Goal: Task Accomplishment & Management: Manage account settings

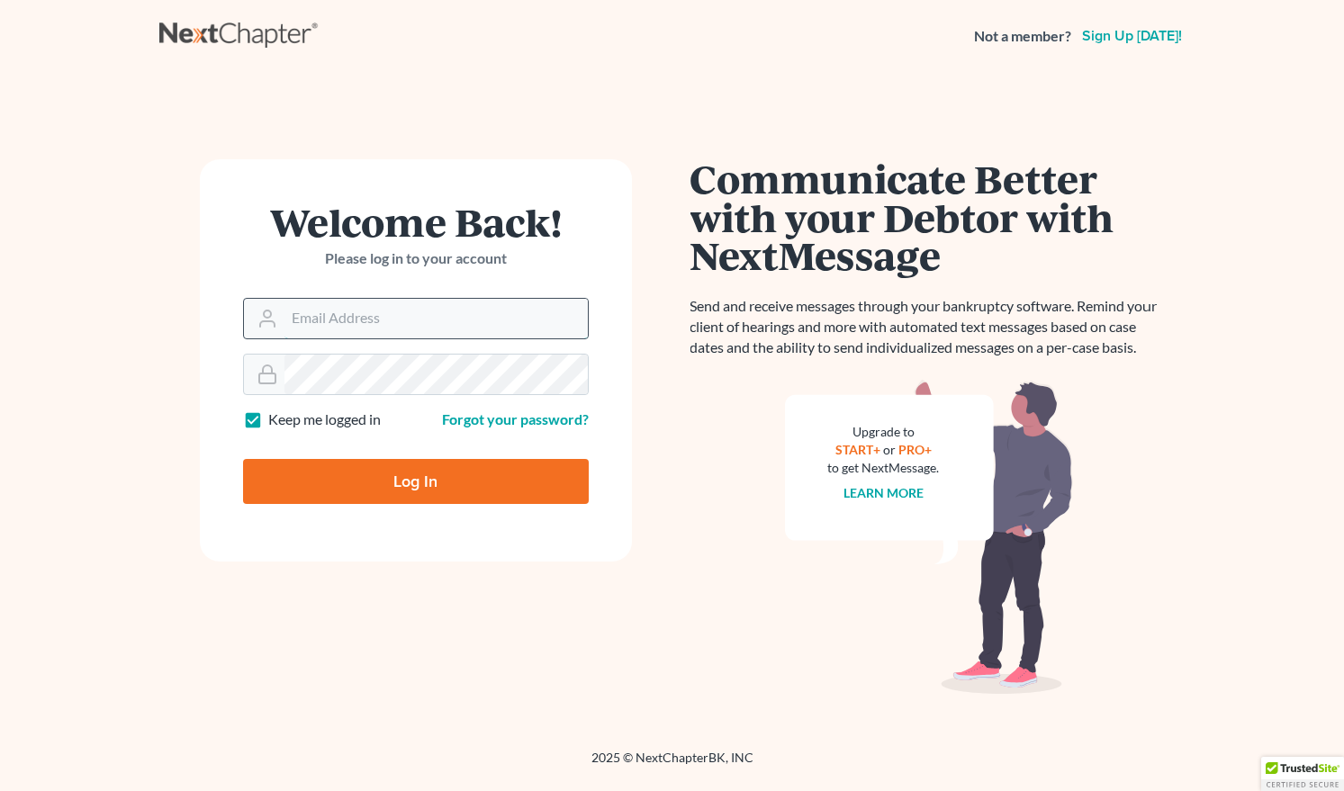
click at [401, 328] on input "Email Address" at bounding box center [435, 319] width 303 height 40
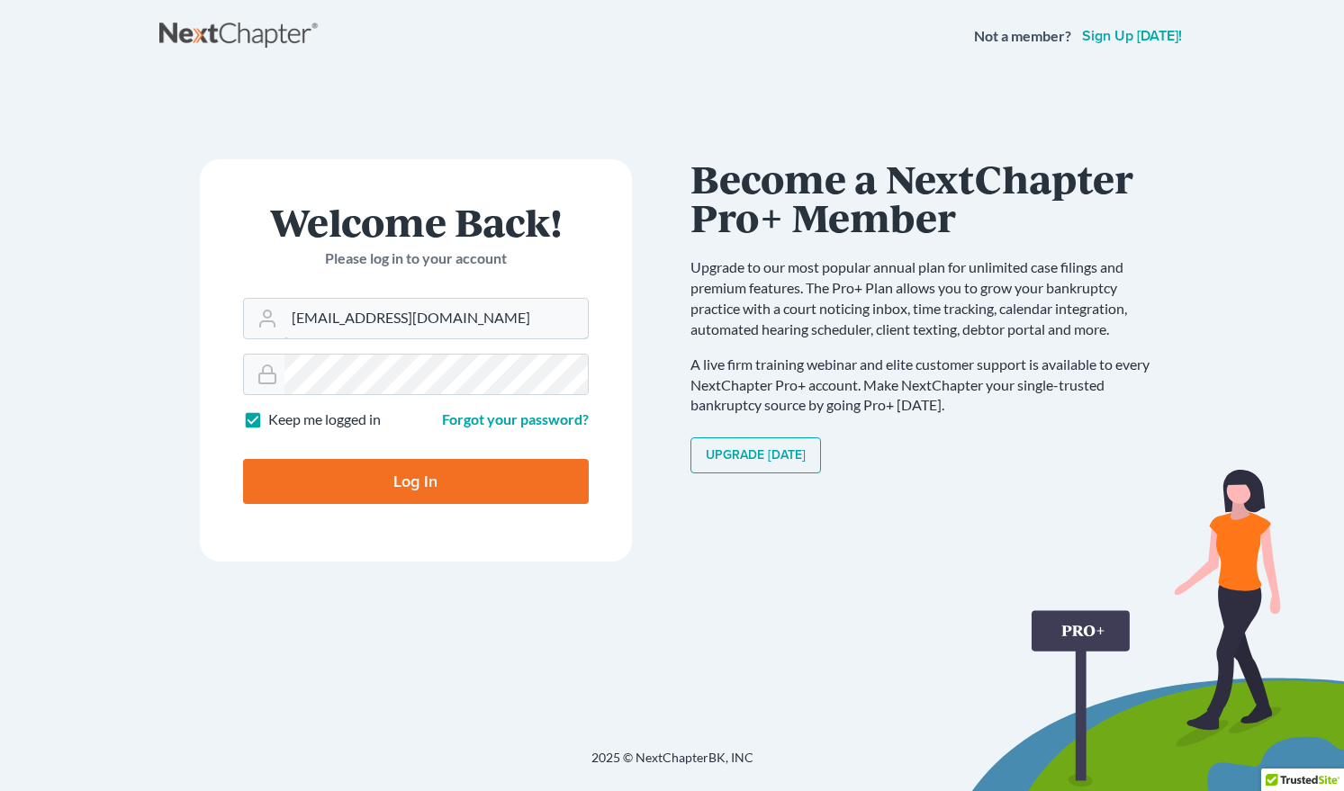
type input "[EMAIL_ADDRESS][DOMAIN_NAME]"
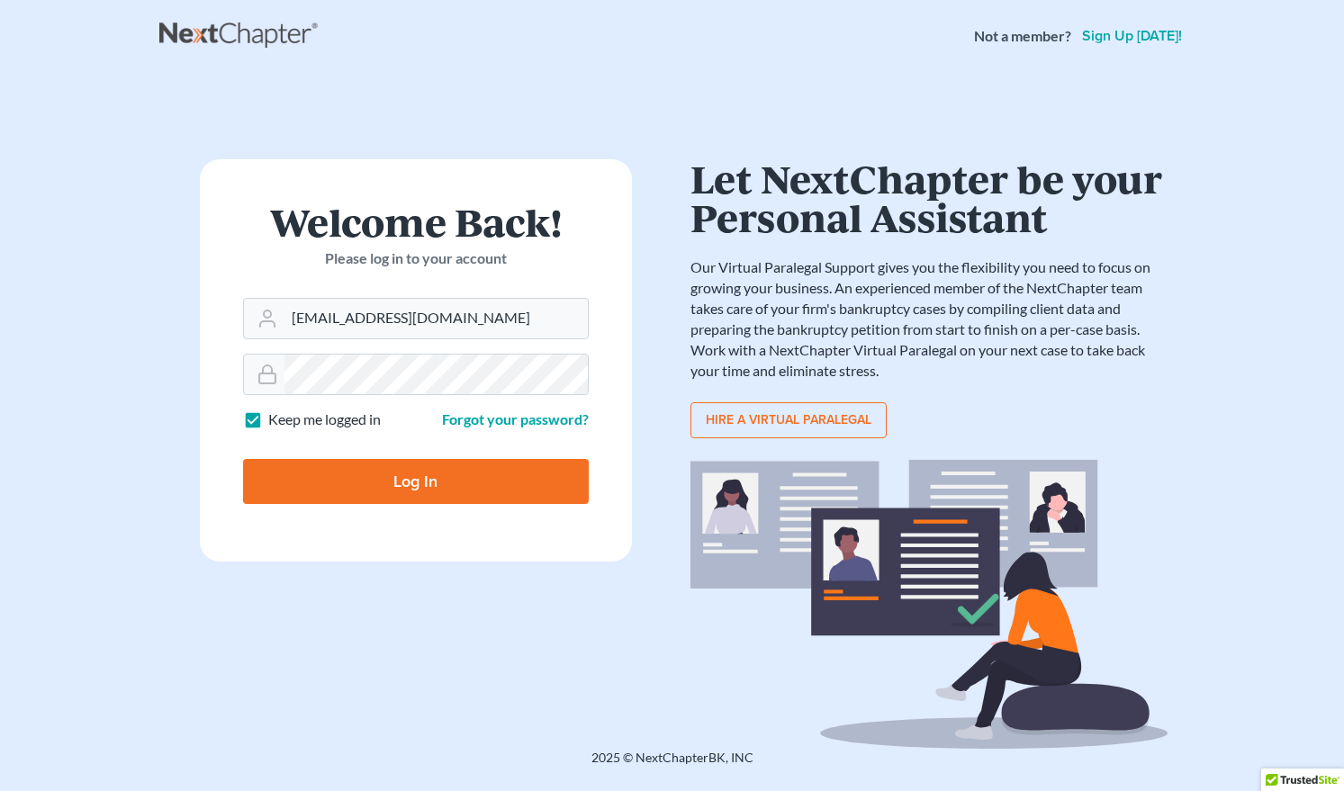
click at [436, 475] on input "Log In" at bounding box center [416, 481] width 346 height 45
type input "Thinking..."
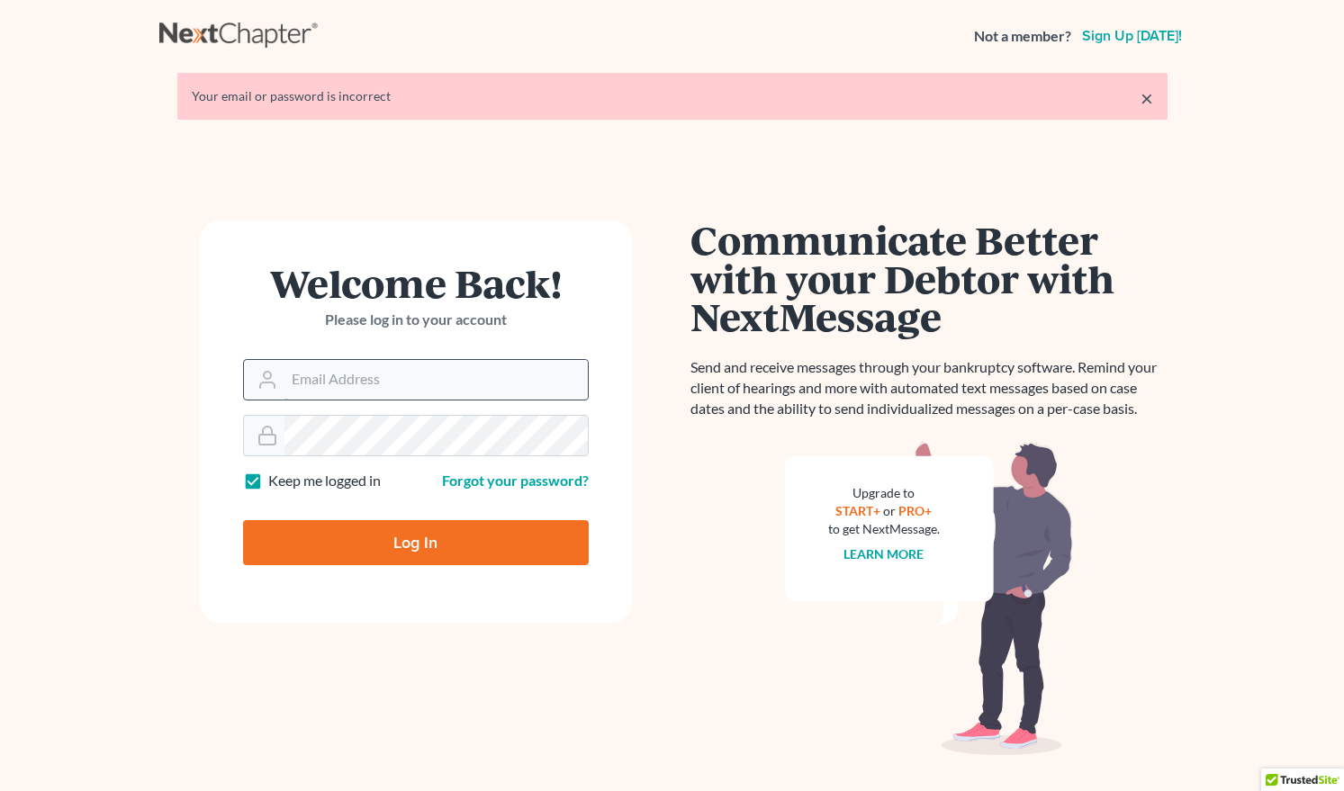
click at [378, 392] on input "Email Address" at bounding box center [435, 380] width 303 height 40
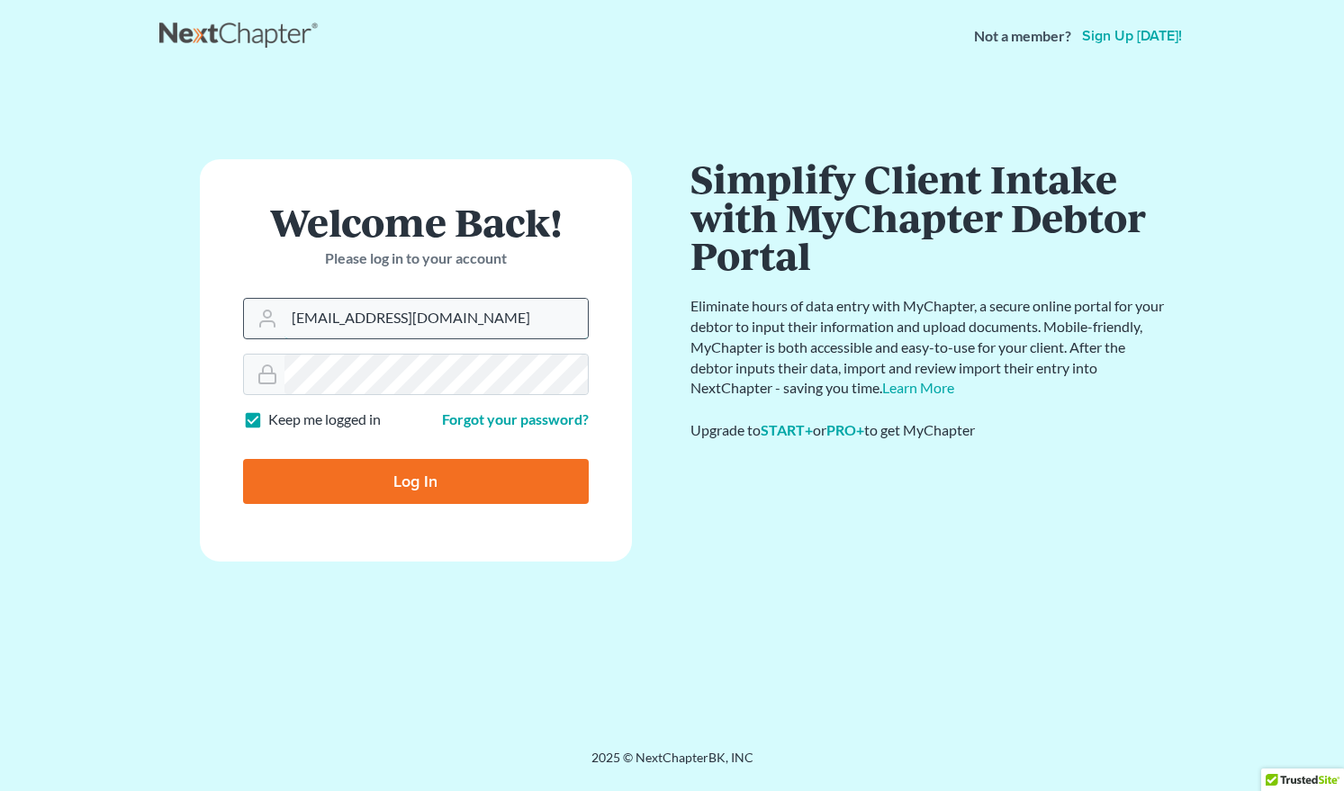
type input "[EMAIL_ADDRESS][DOMAIN_NAME]"
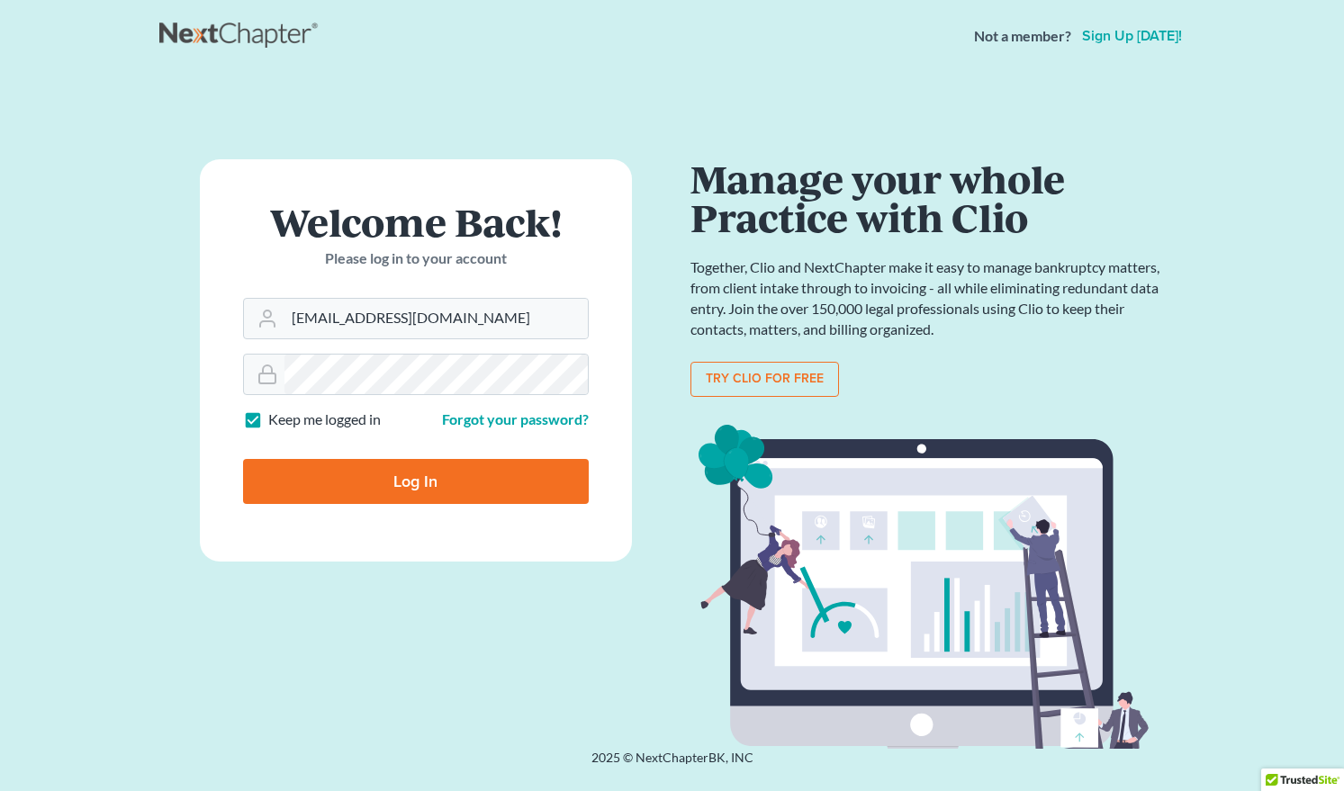
click at [373, 464] on input "Log In" at bounding box center [416, 481] width 346 height 45
type input "Thinking..."
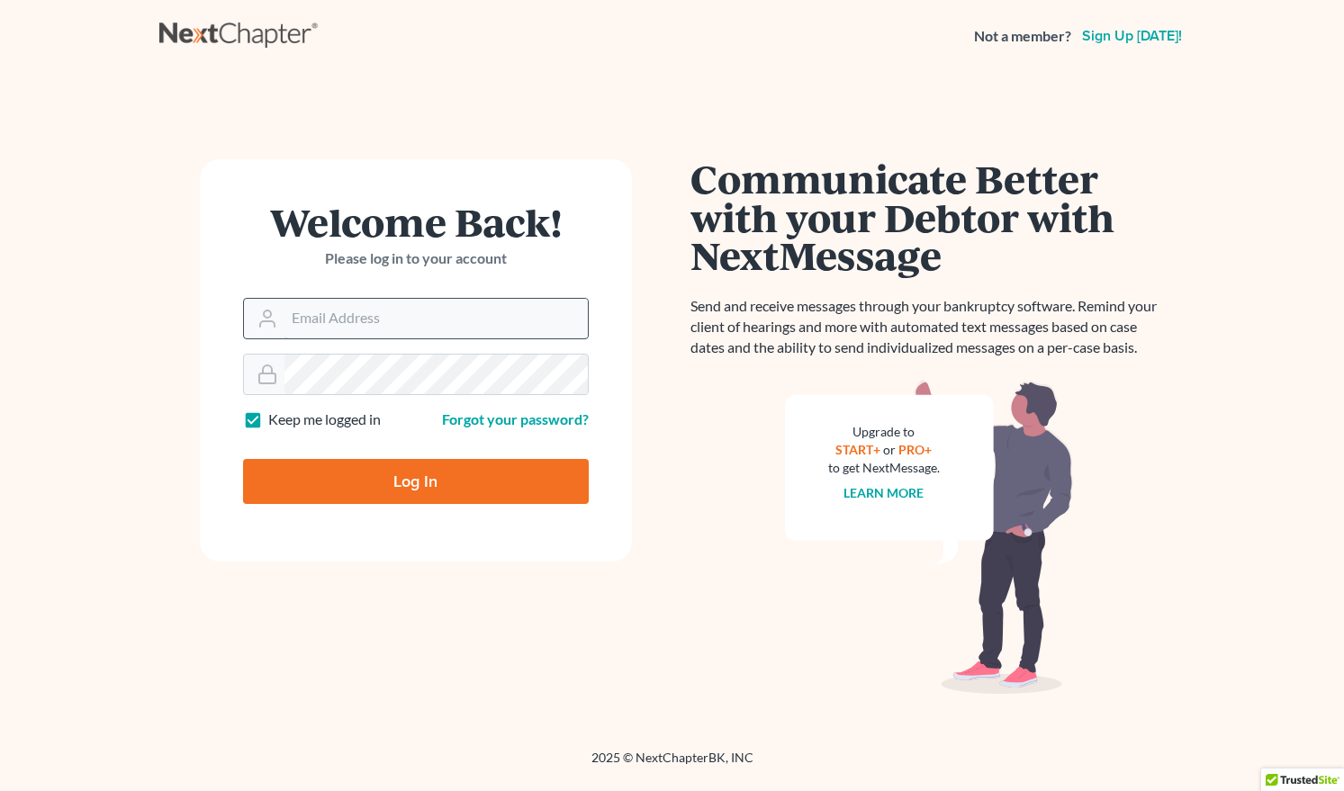
click at [310, 314] on input "Email Address" at bounding box center [435, 319] width 303 height 40
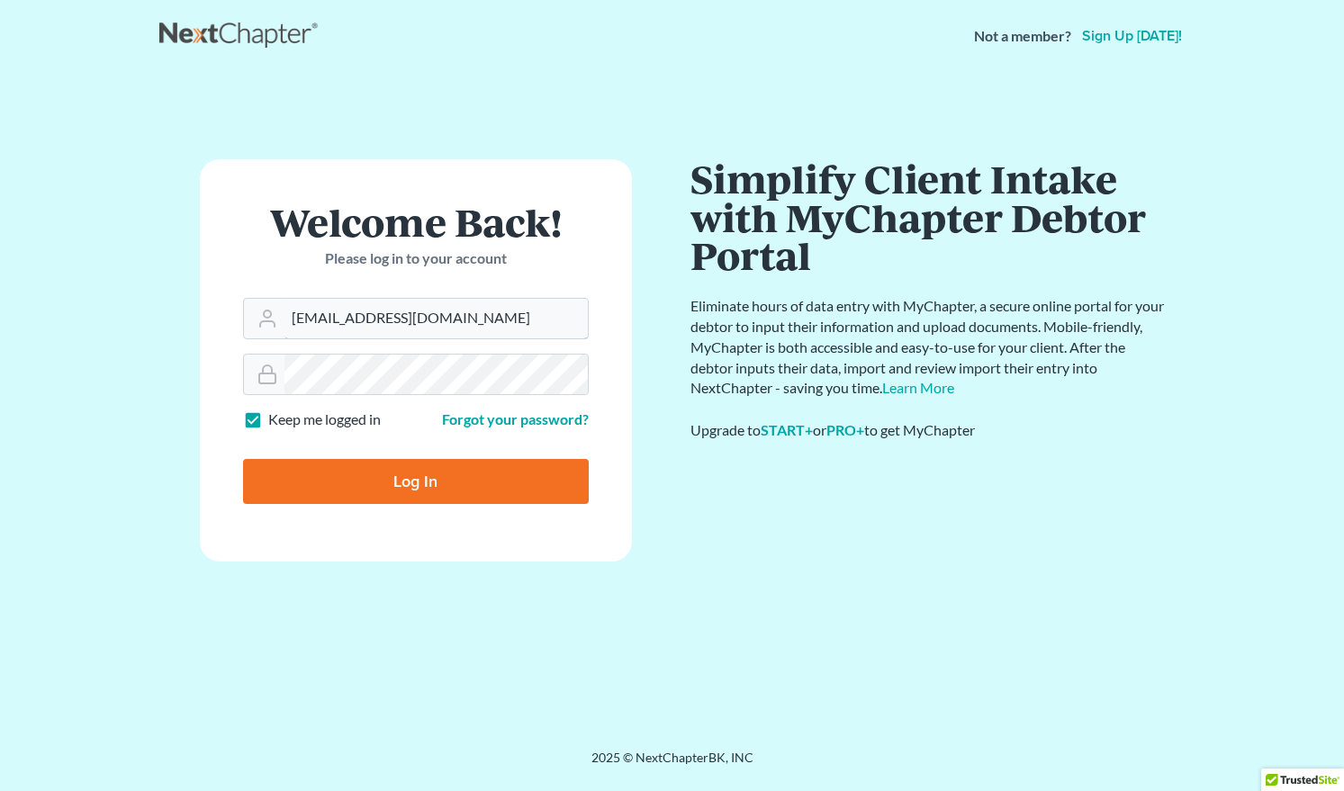
type input "[EMAIL_ADDRESS][DOMAIN_NAME]"
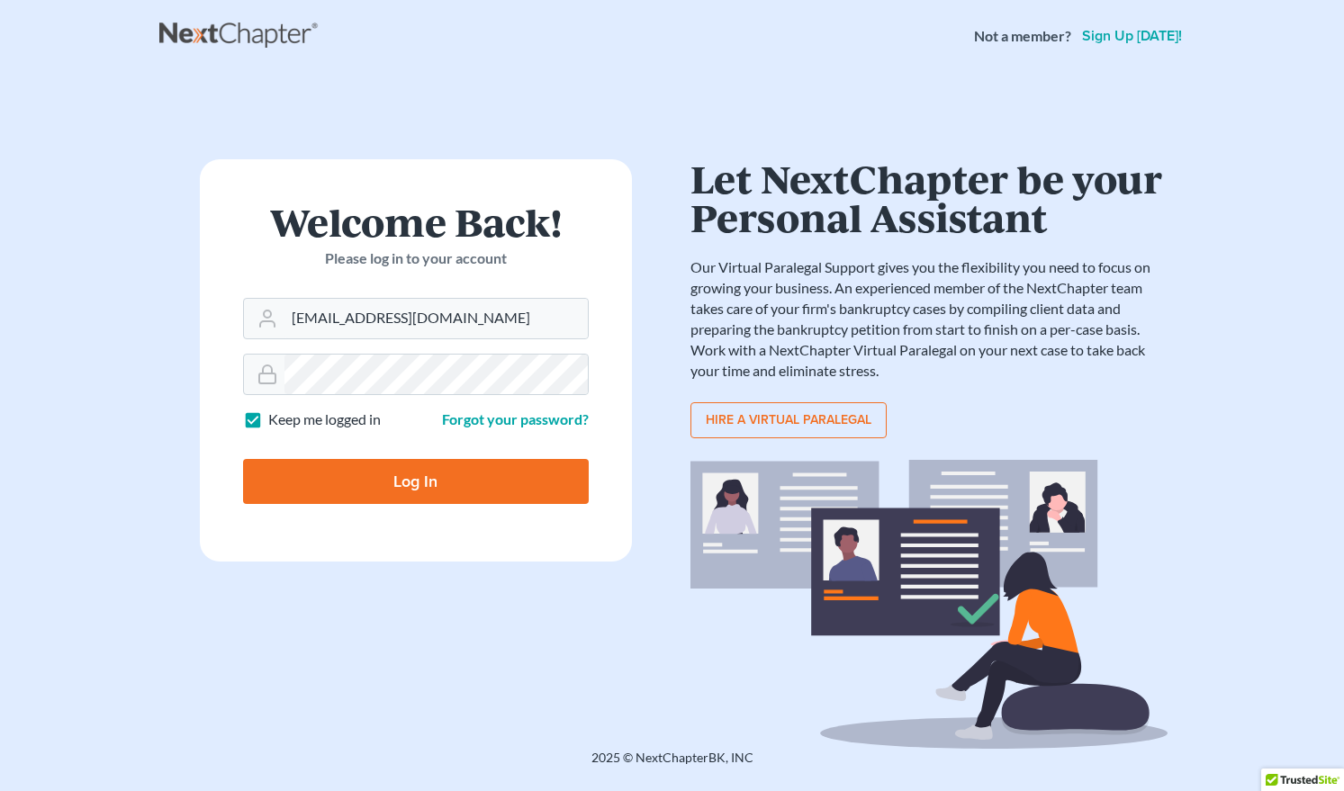
click at [441, 482] on input "Log In" at bounding box center [416, 481] width 346 height 45
type input "Thinking..."
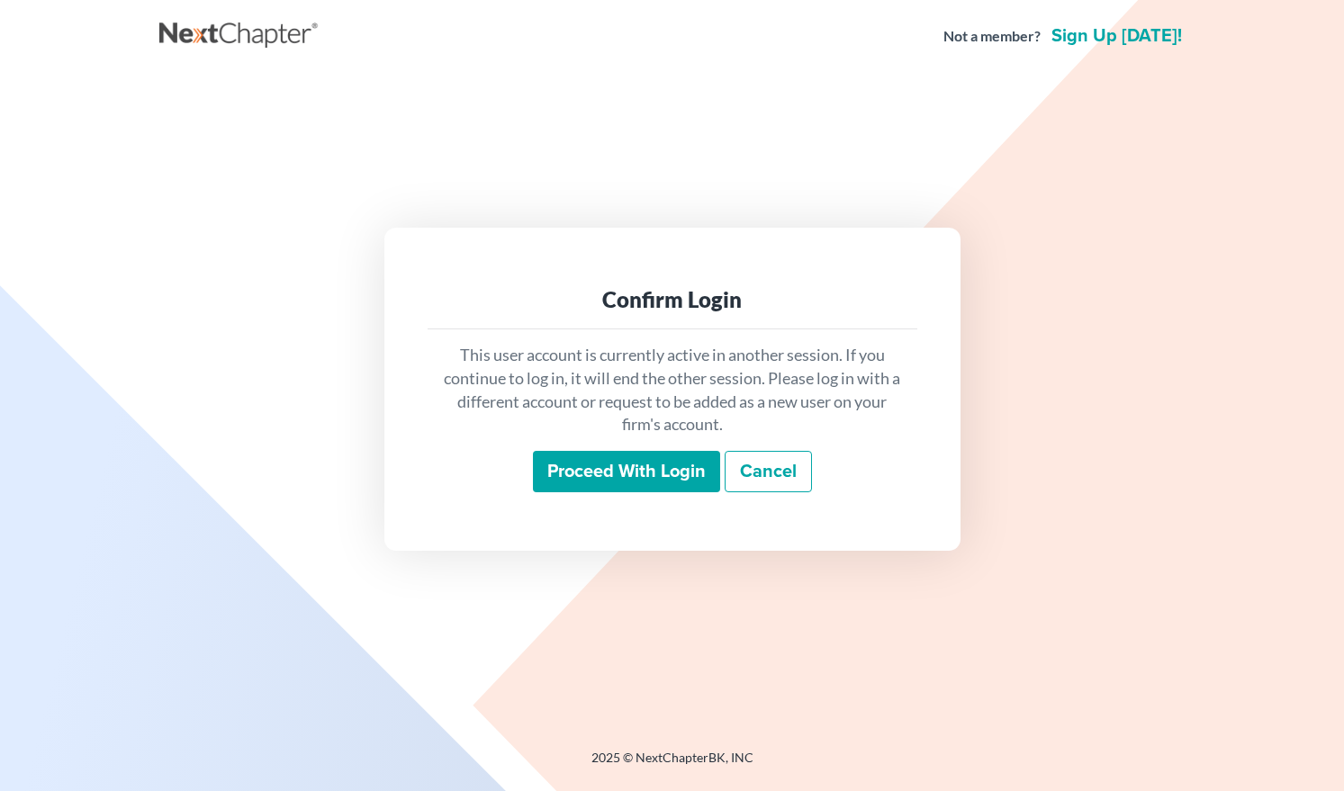
click at [553, 479] on input "Proceed with login" at bounding box center [626, 471] width 187 height 41
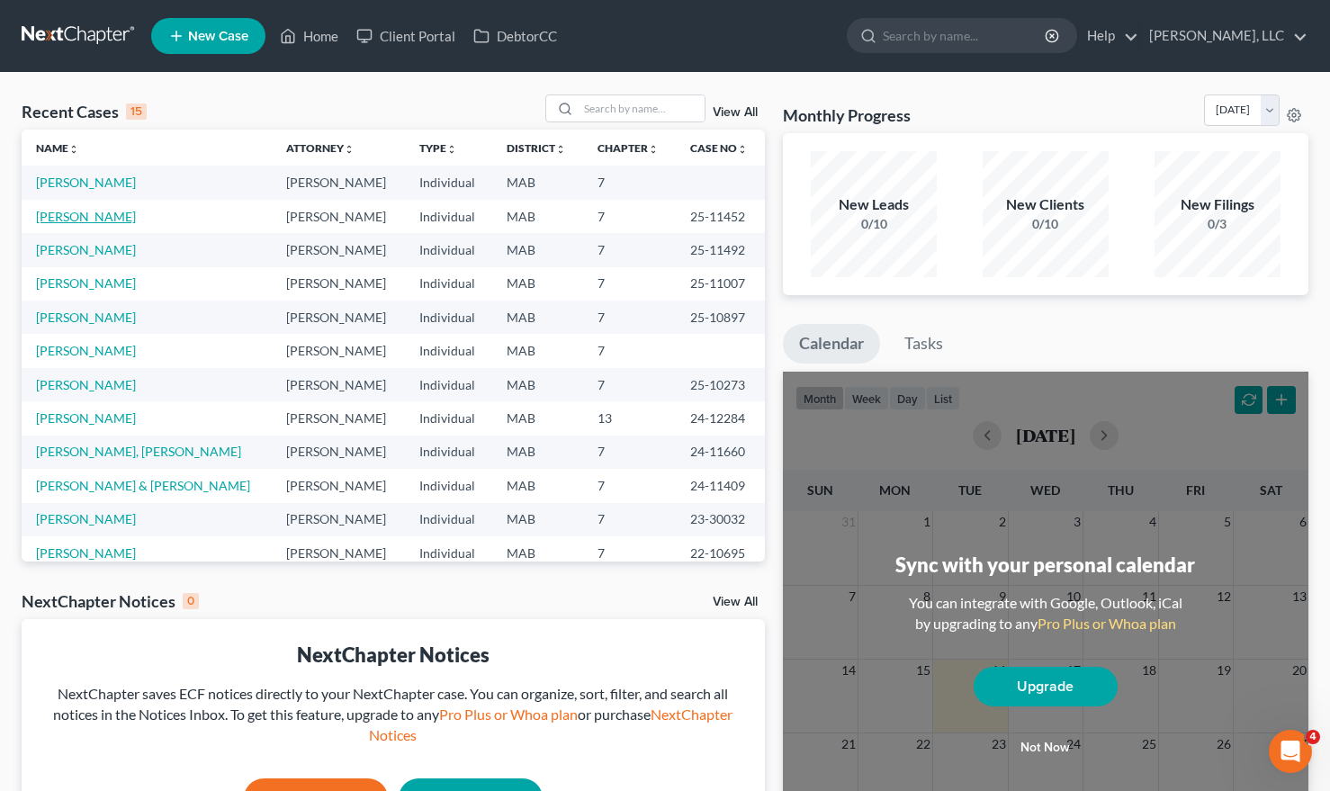
click at [49, 217] on link "Allen, Alexander" at bounding box center [86, 216] width 100 height 15
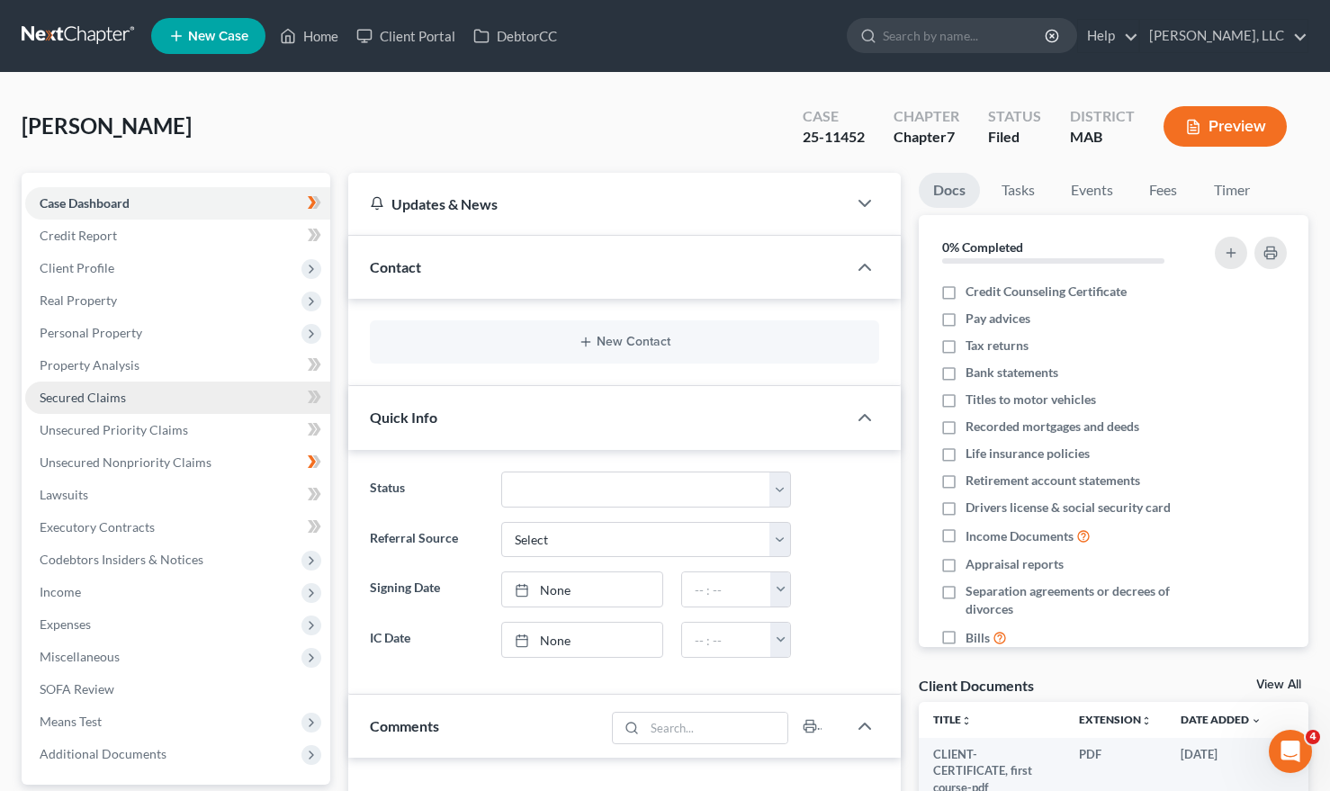
click at [158, 391] on link "Secured Claims" at bounding box center [177, 398] width 305 height 32
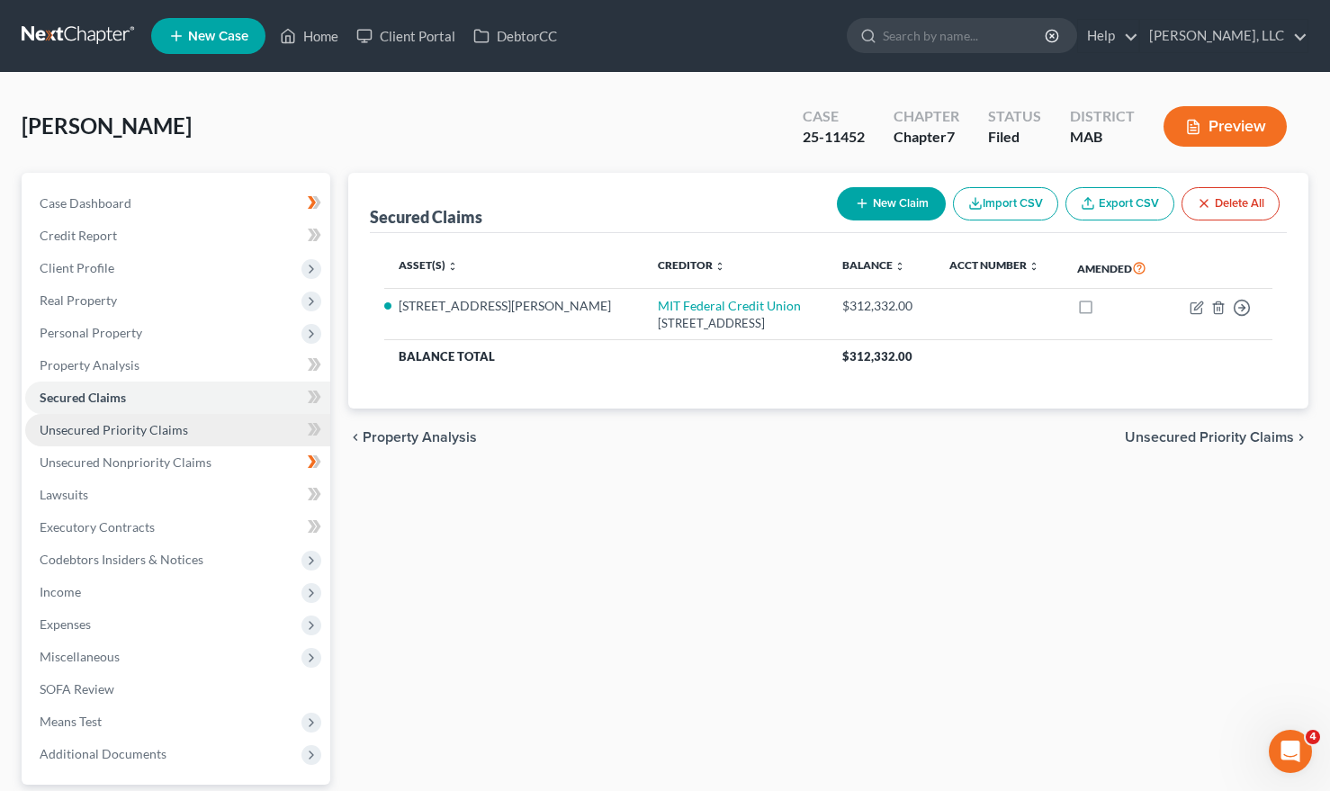
click at [126, 427] on span "Unsecured Priority Claims" at bounding box center [114, 429] width 148 height 15
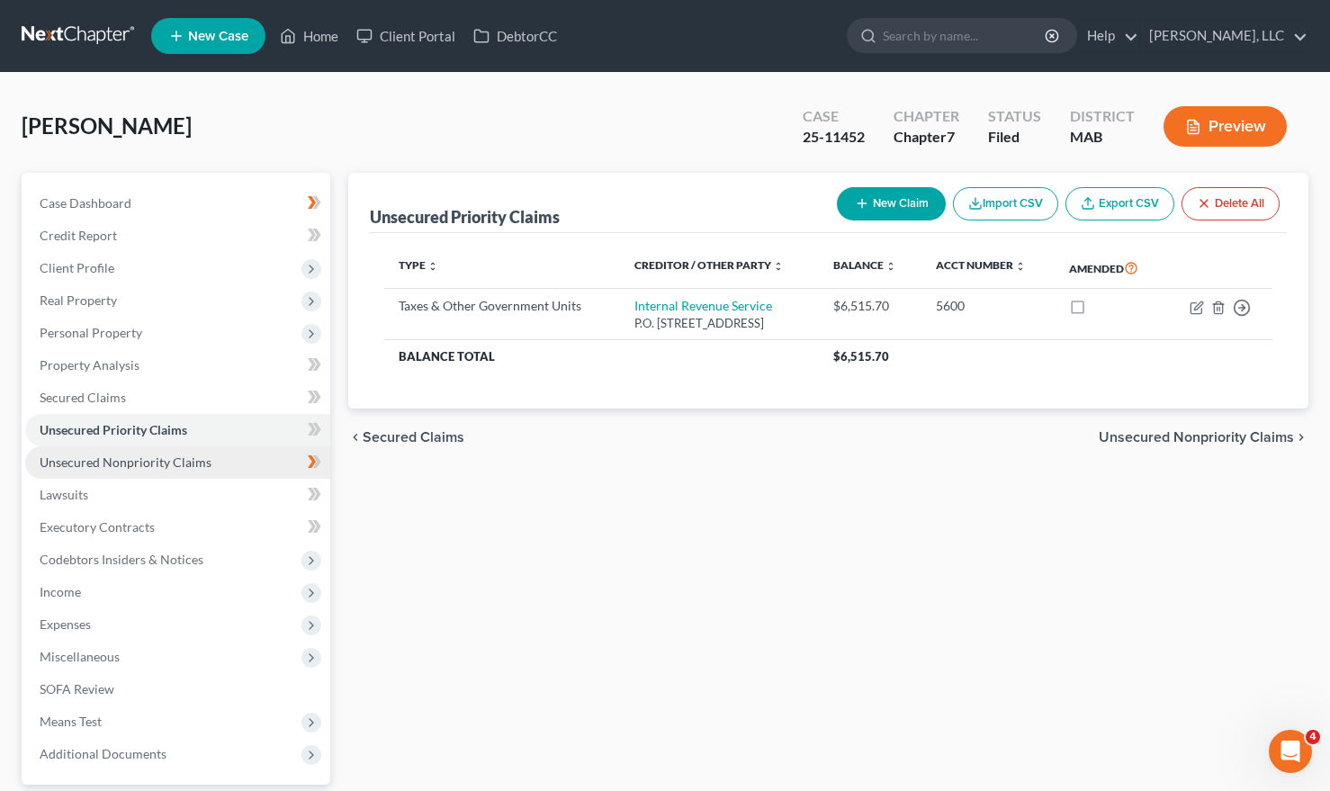
click at [124, 460] on span "Unsecured Nonpriority Claims" at bounding box center [126, 461] width 172 height 15
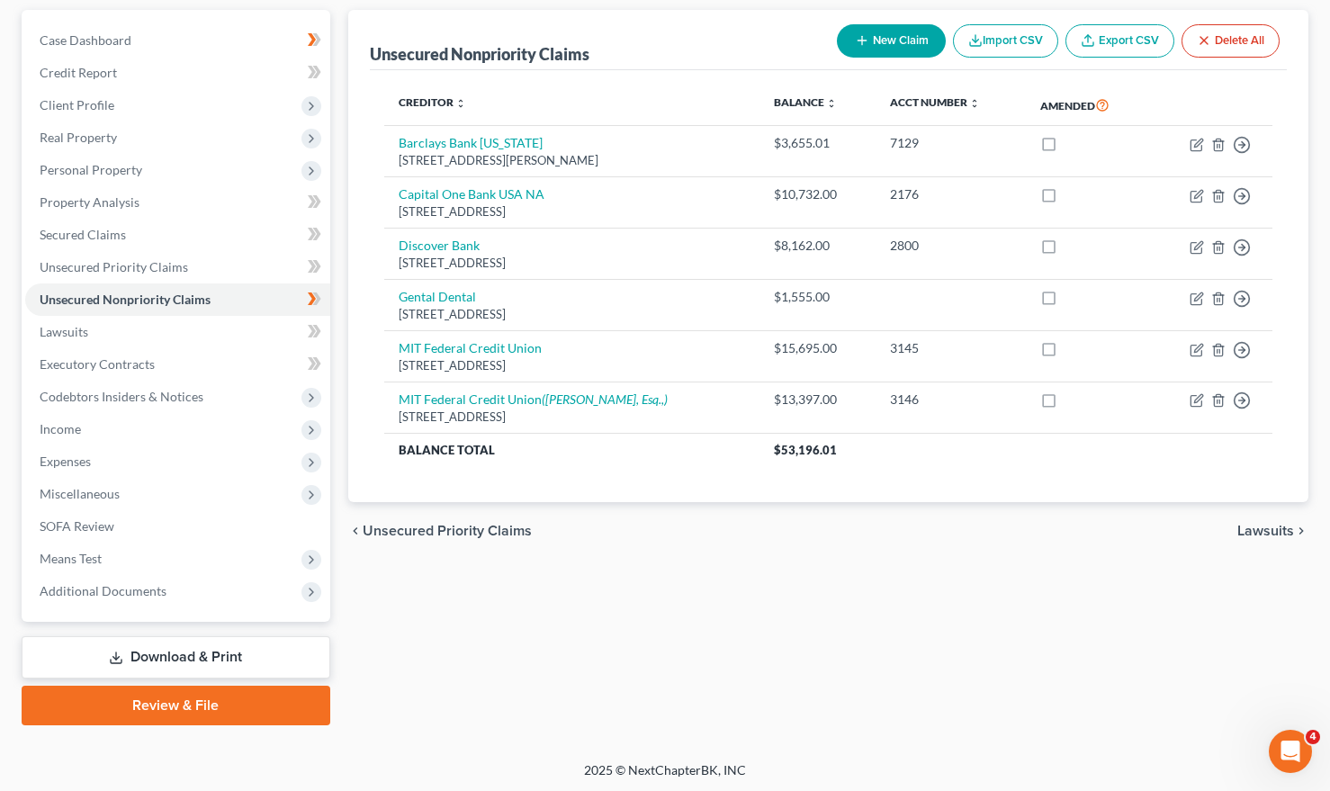
scroll to position [166, 0]
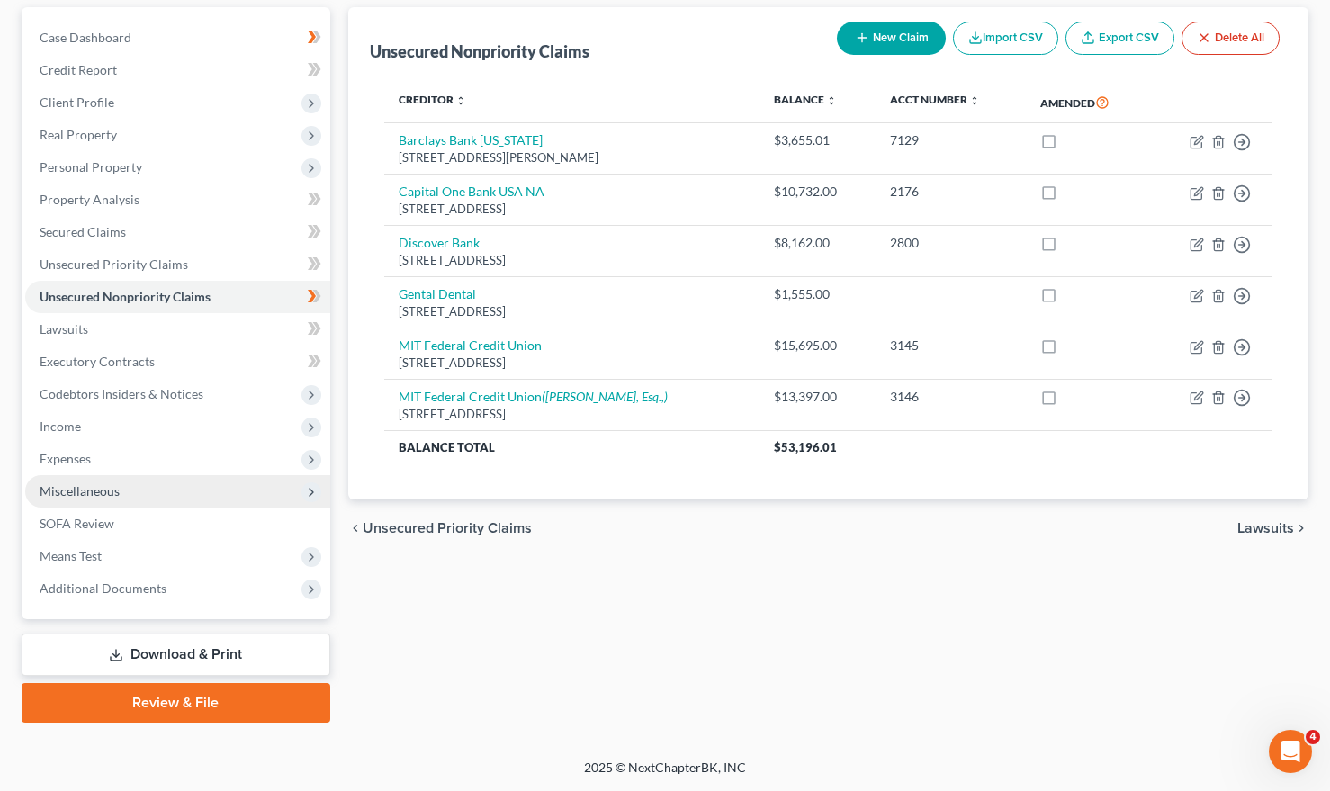
click at [278, 494] on span "Miscellaneous" at bounding box center [177, 491] width 305 height 32
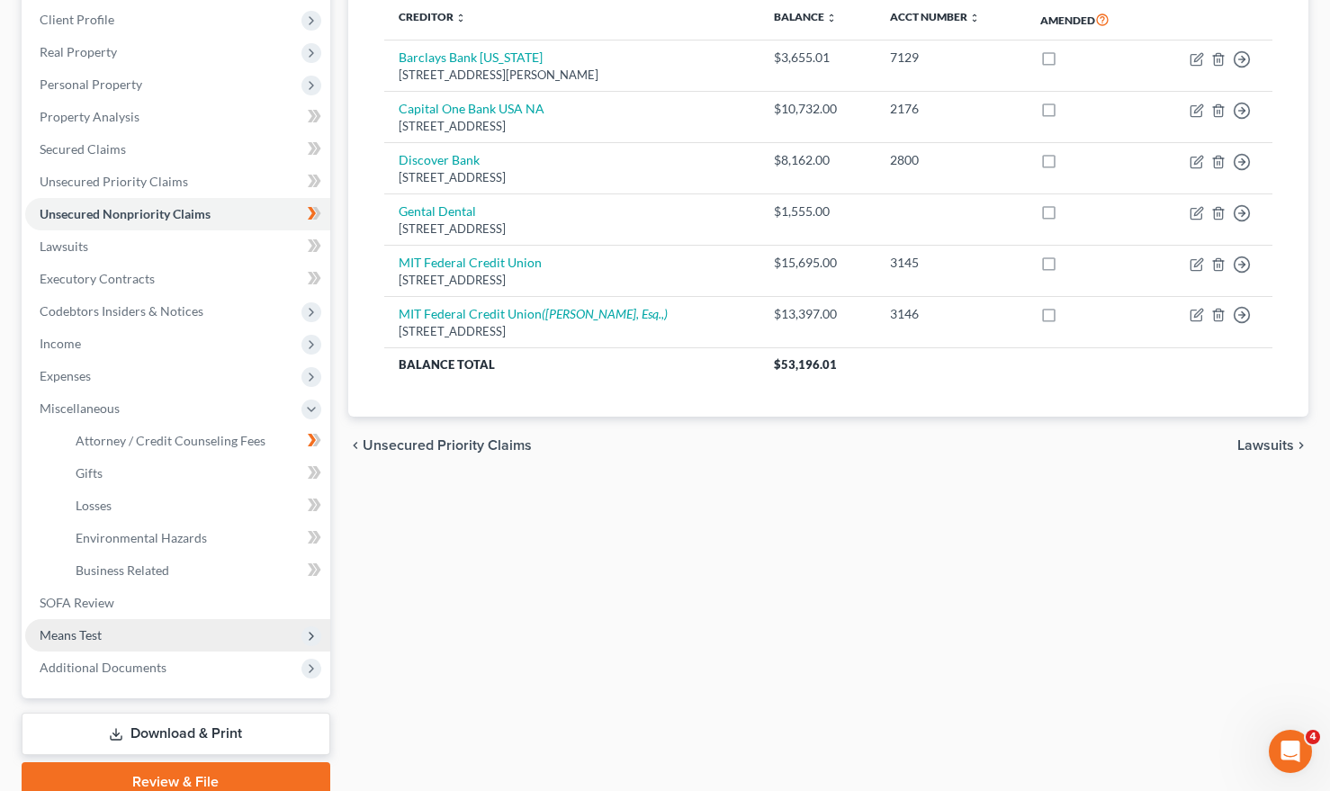
scroll to position [148, 0]
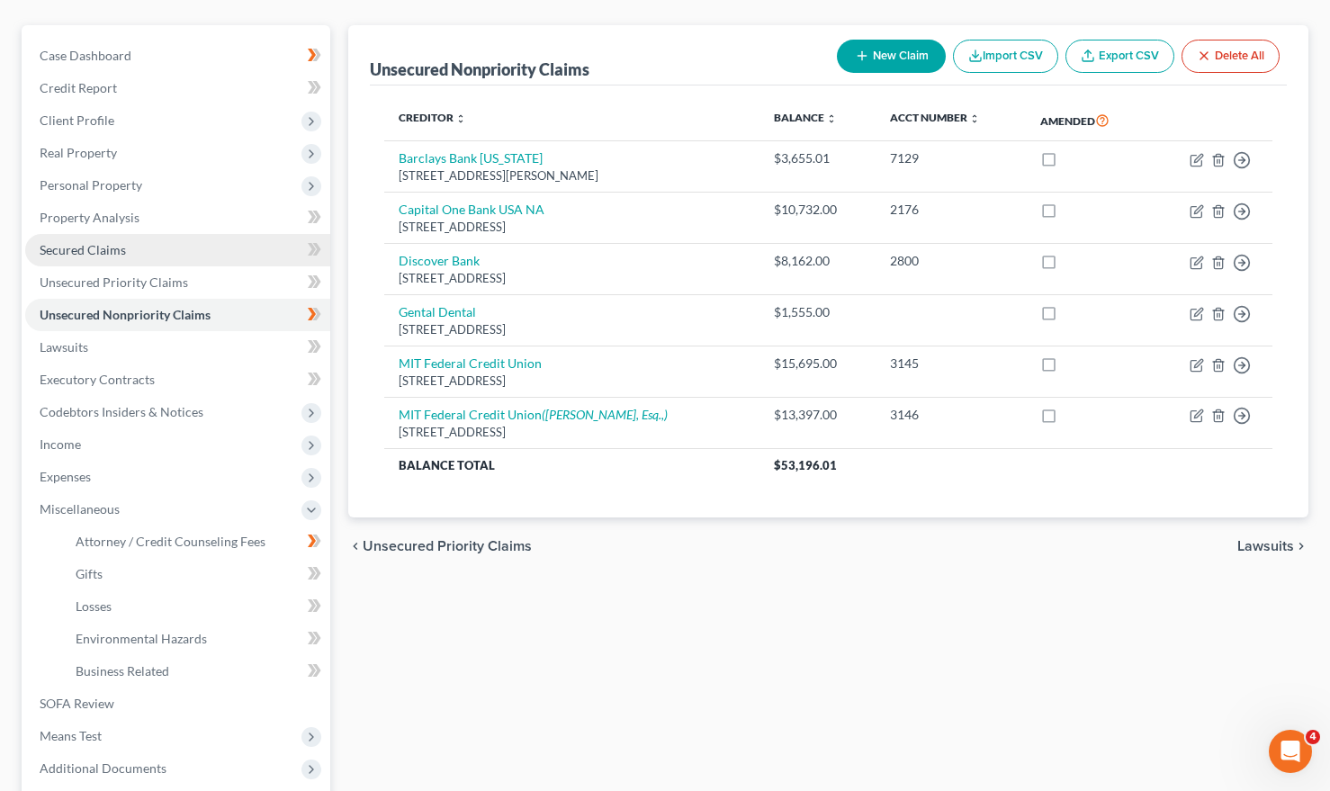
click at [169, 251] on link "Secured Claims" at bounding box center [177, 250] width 305 height 32
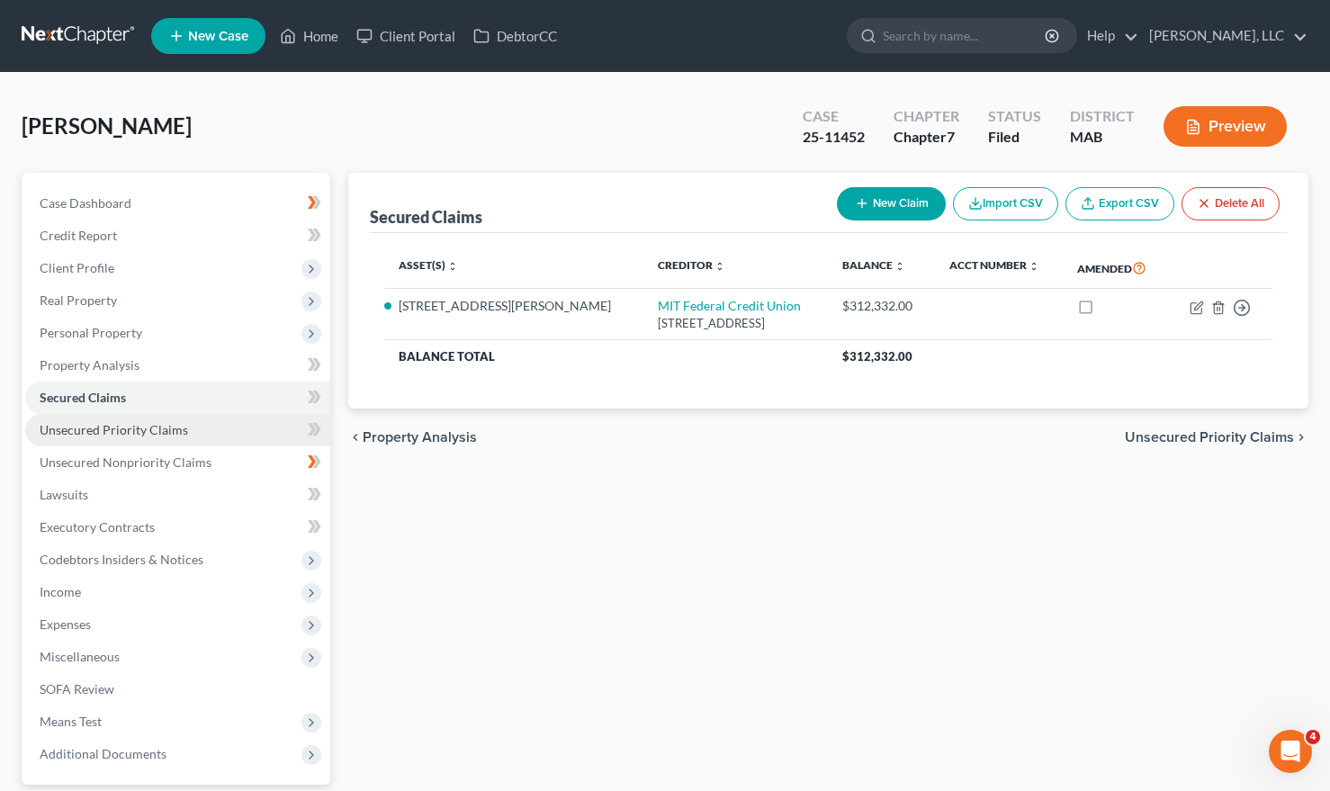
click at [134, 427] on span "Unsecured Priority Claims" at bounding box center [114, 429] width 148 height 15
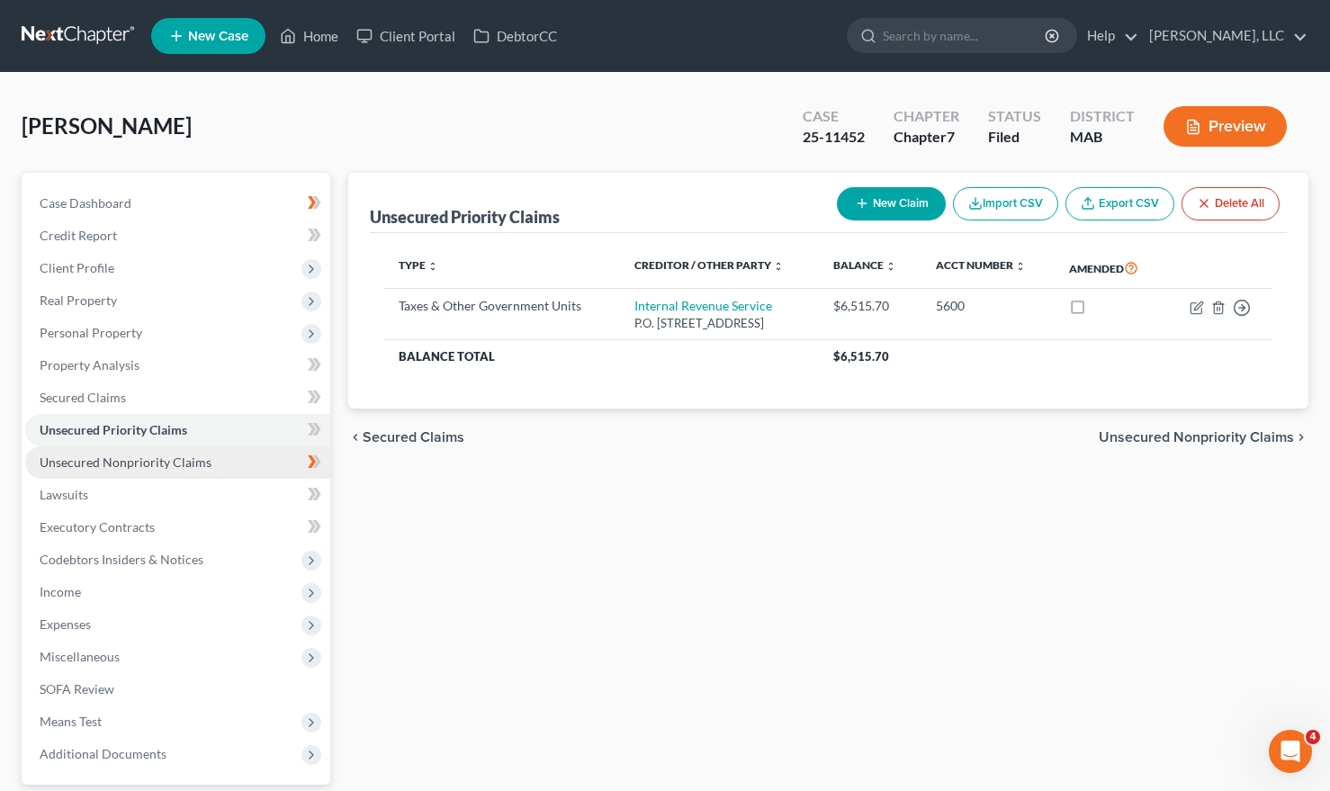
click at [130, 462] on span "Unsecured Nonpriority Claims" at bounding box center [126, 461] width 172 height 15
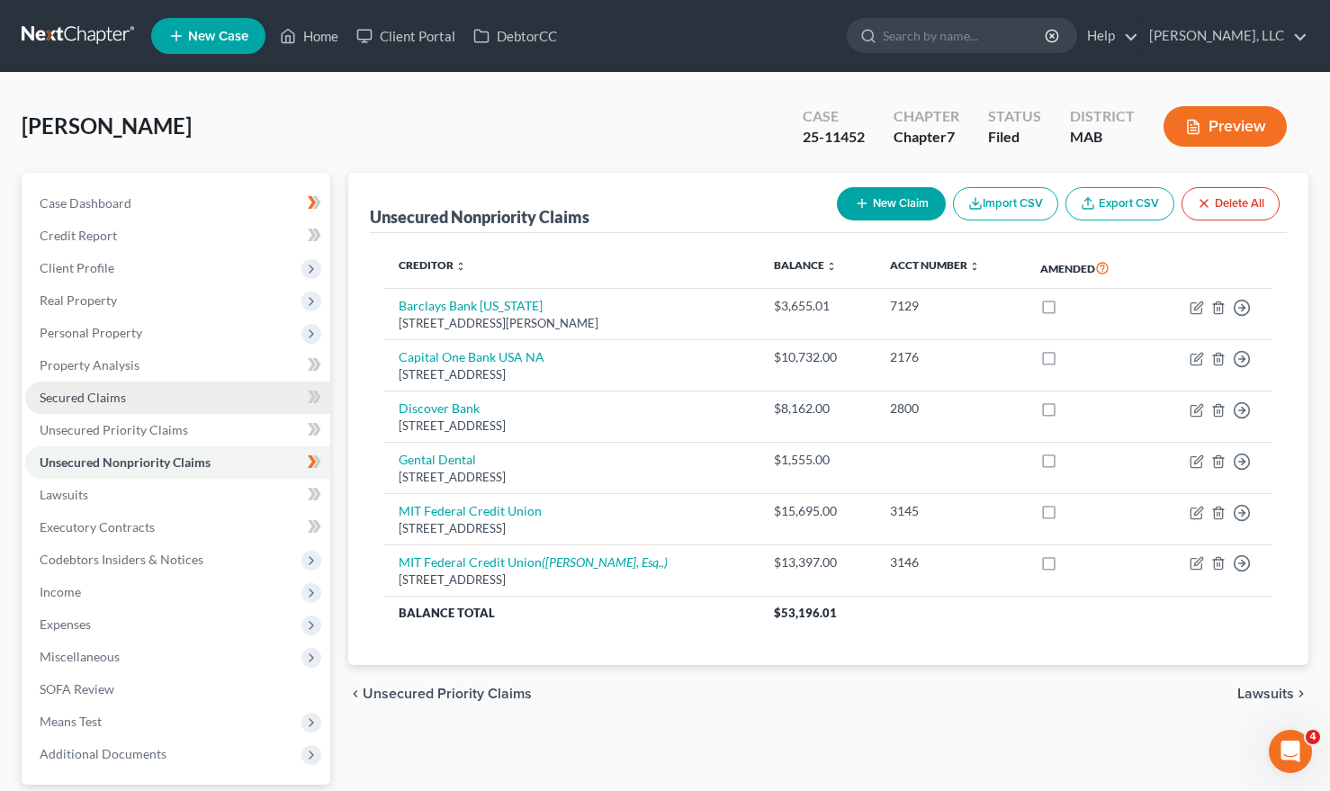
click at [139, 392] on link "Secured Claims" at bounding box center [177, 398] width 305 height 32
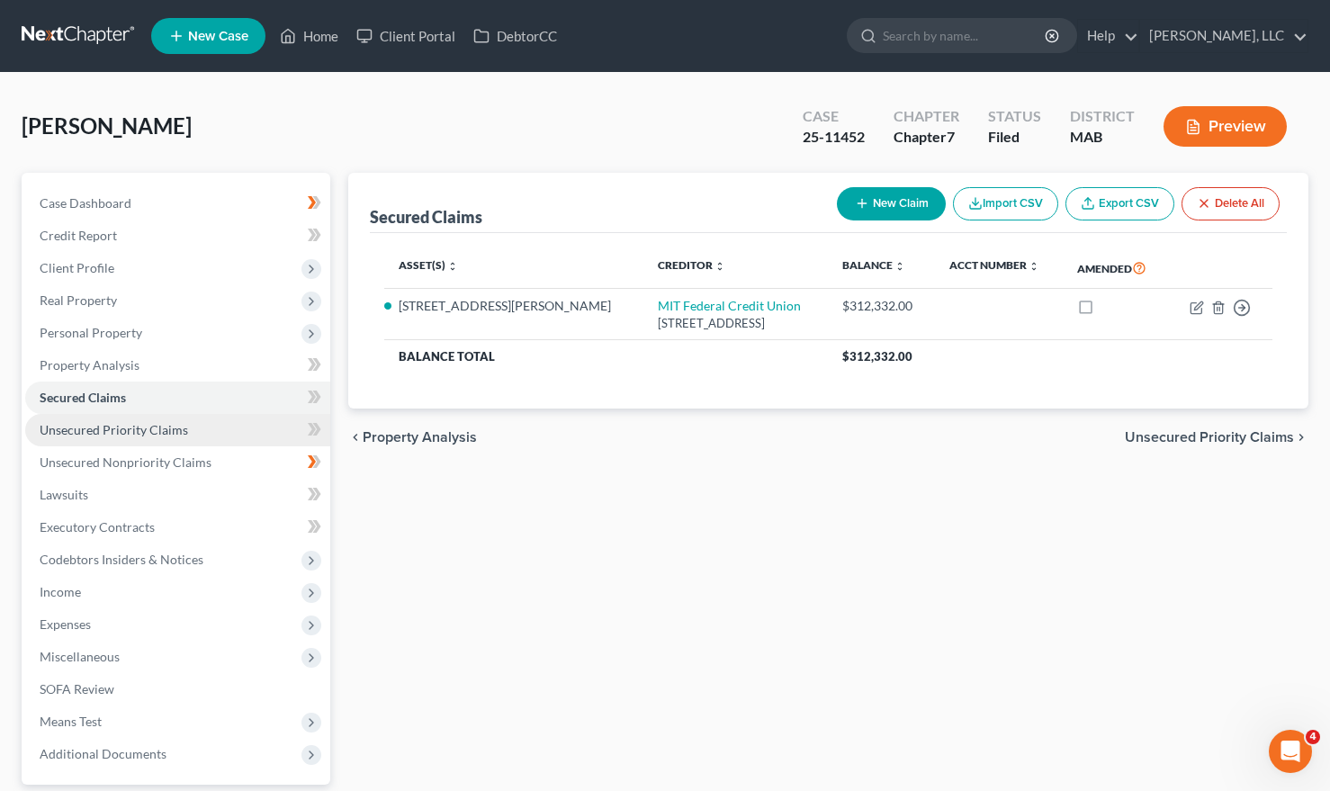
click at [132, 424] on span "Unsecured Priority Claims" at bounding box center [114, 429] width 148 height 15
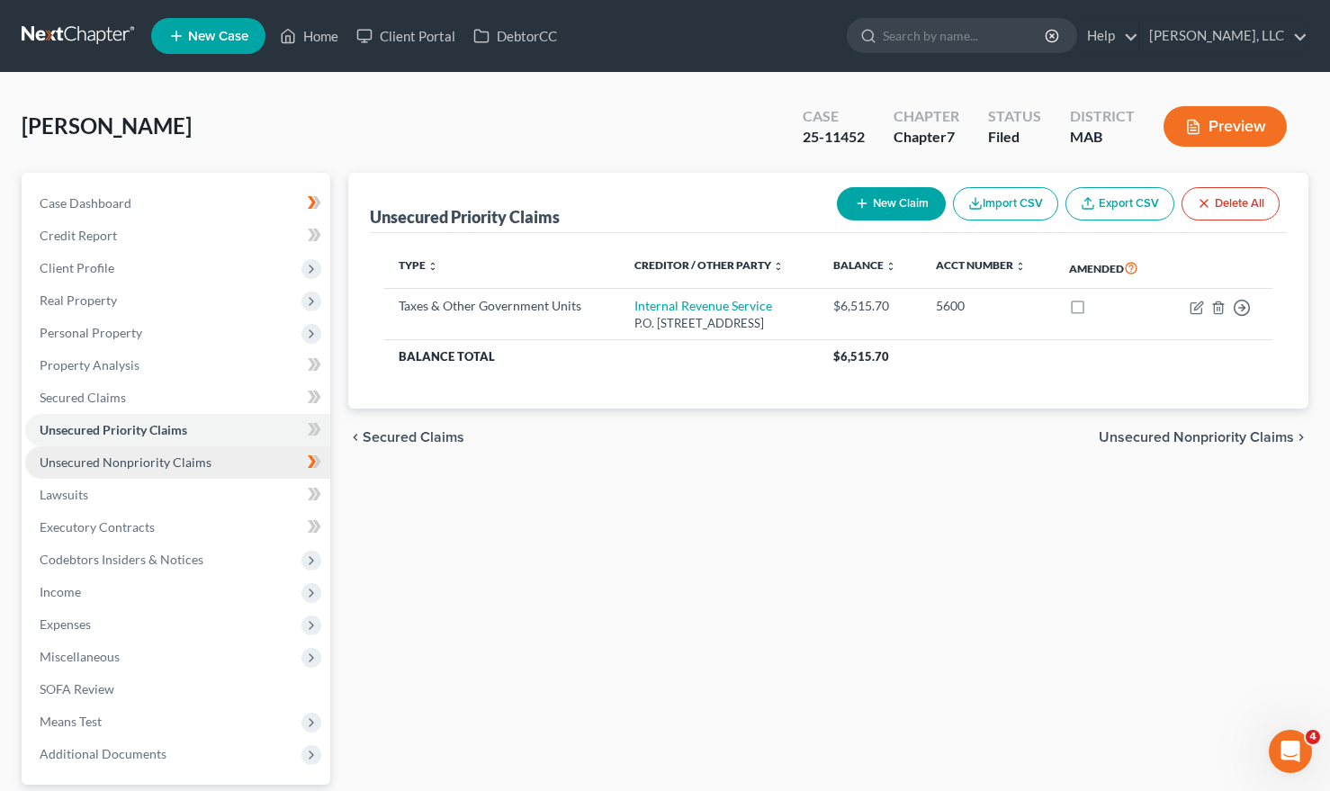
click at [123, 464] on span "Unsecured Nonpriority Claims" at bounding box center [126, 461] width 172 height 15
